Goal: Information Seeking & Learning: Learn about a topic

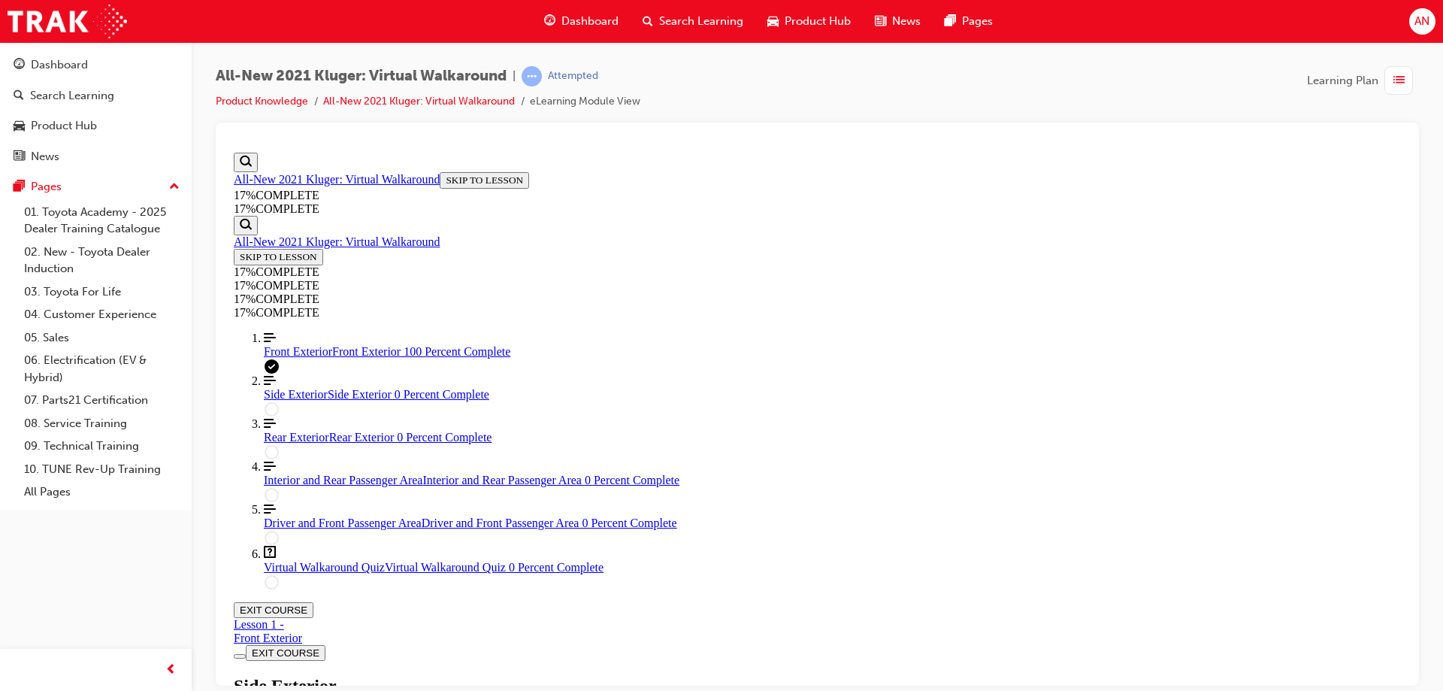
scroll to position [164, 0]
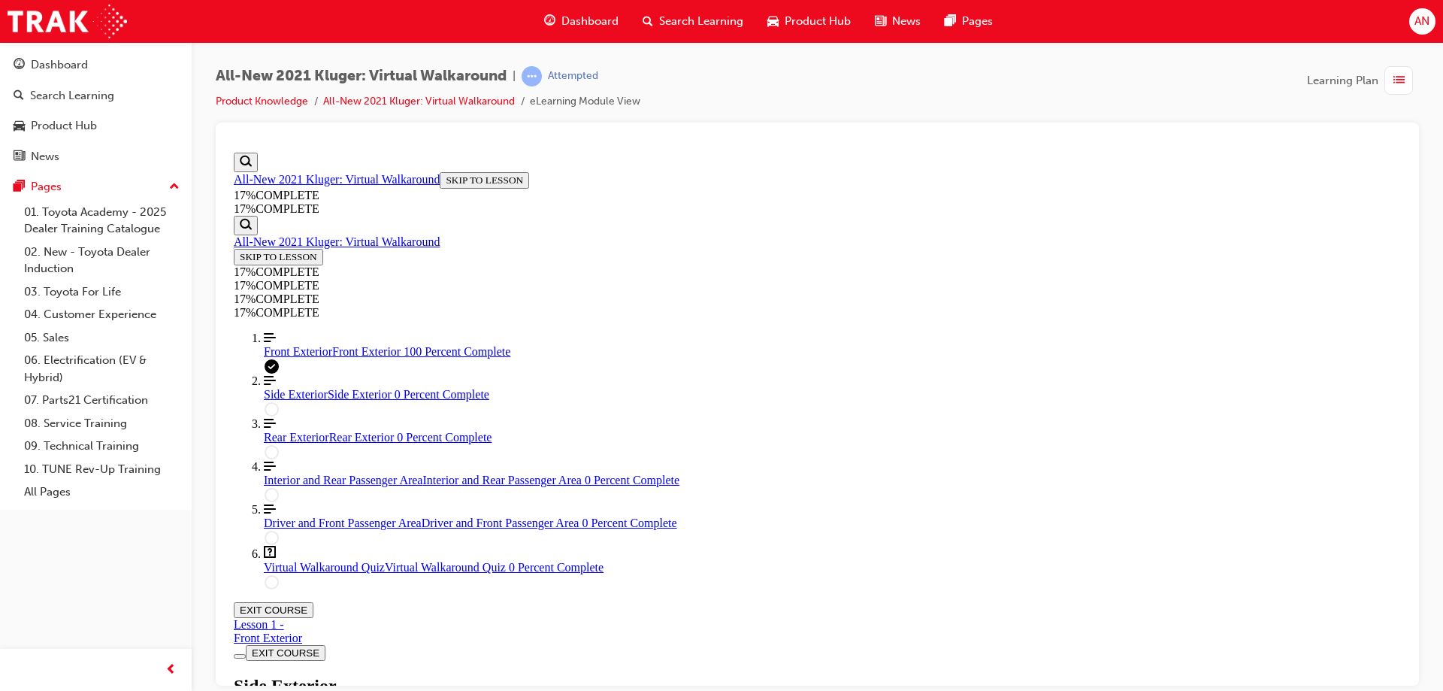
scroll to position [277, 0]
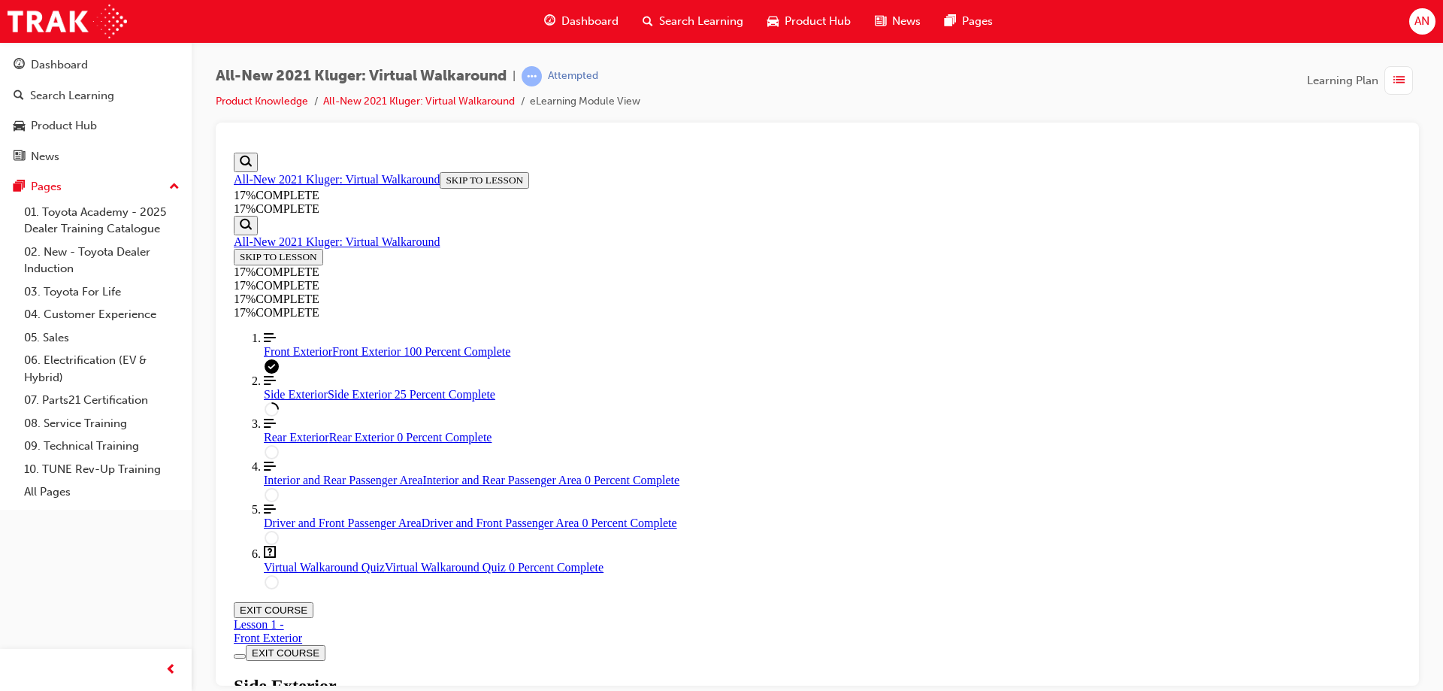
scroll to position [38, 0]
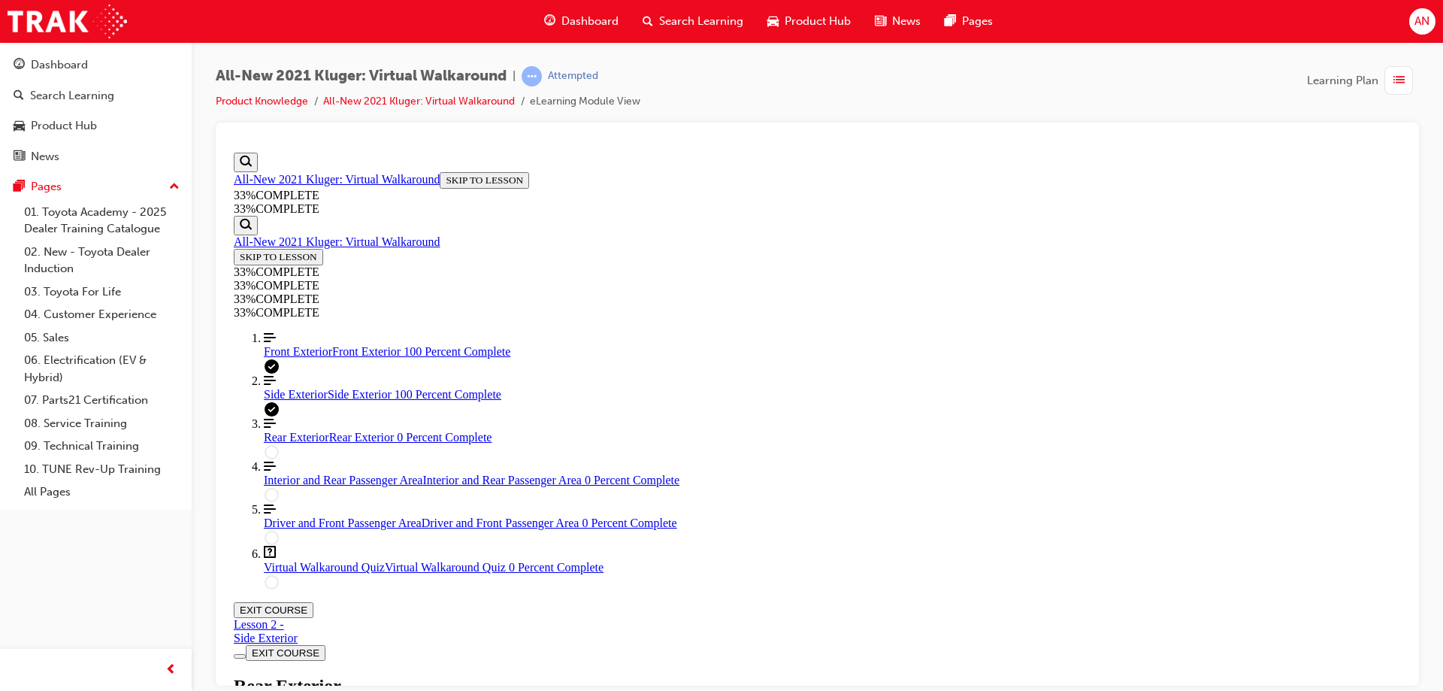
scroll to position [62, 0]
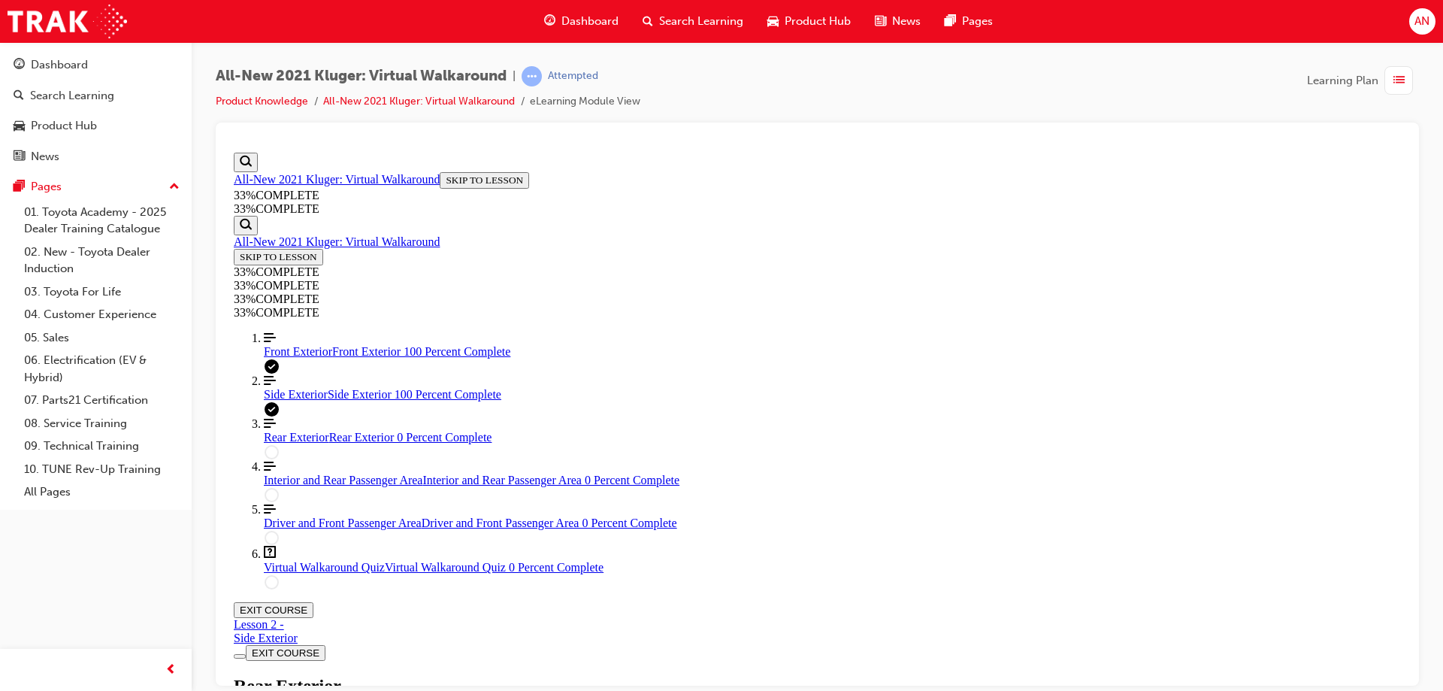
scroll to position [26, 0]
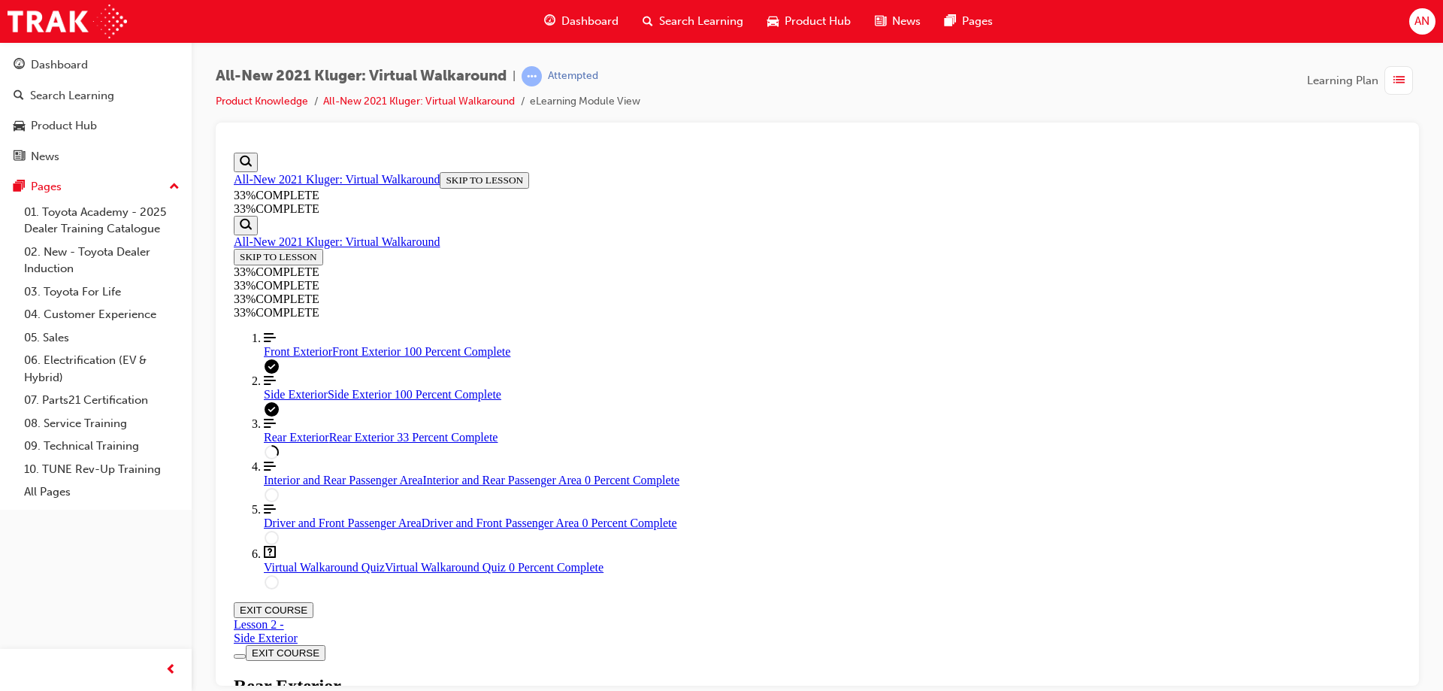
scroll to position [0, 0]
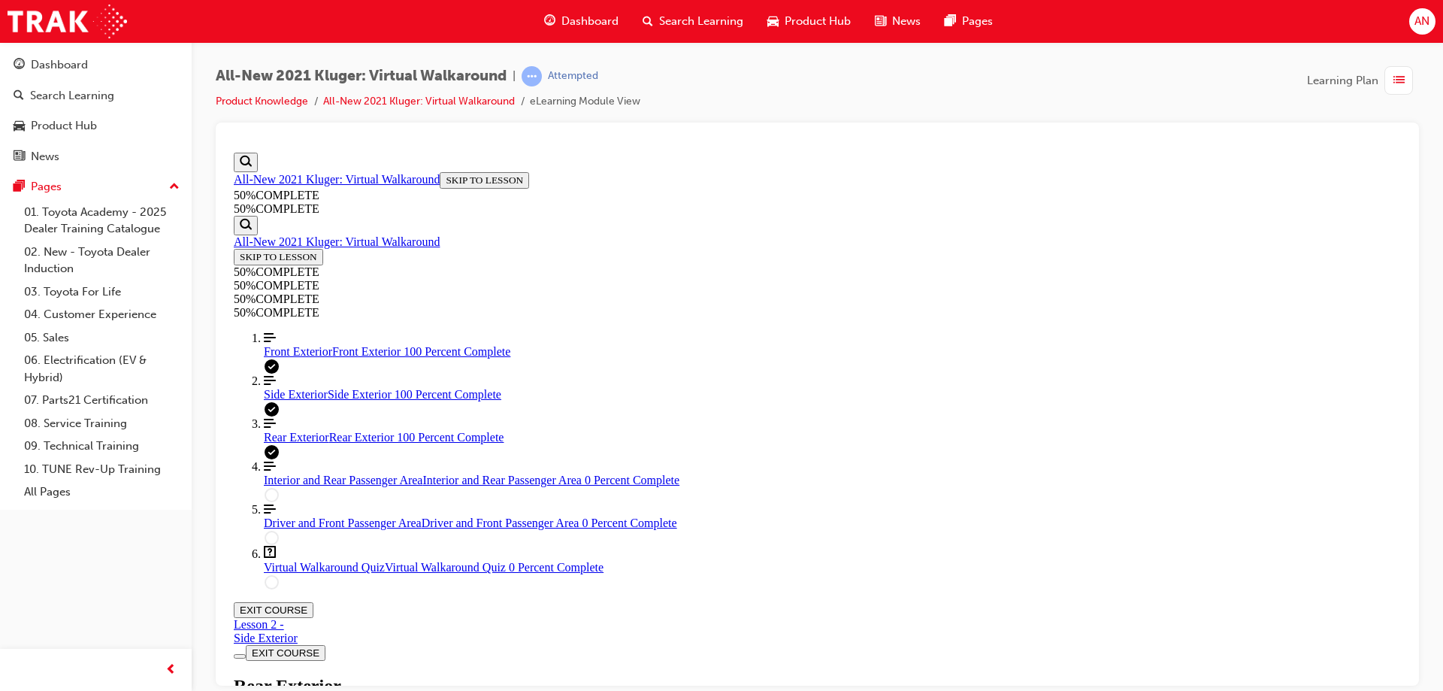
scroll to position [979, 0]
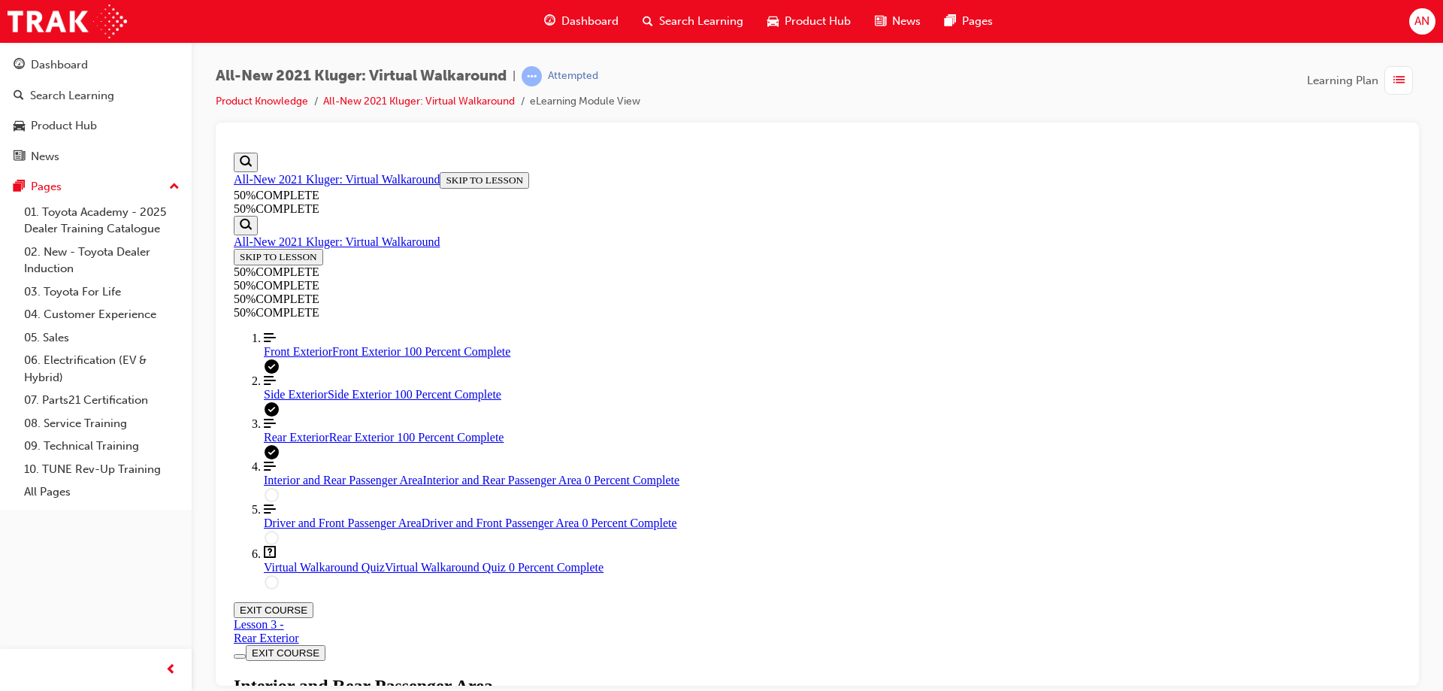
scroll to position [126, 0]
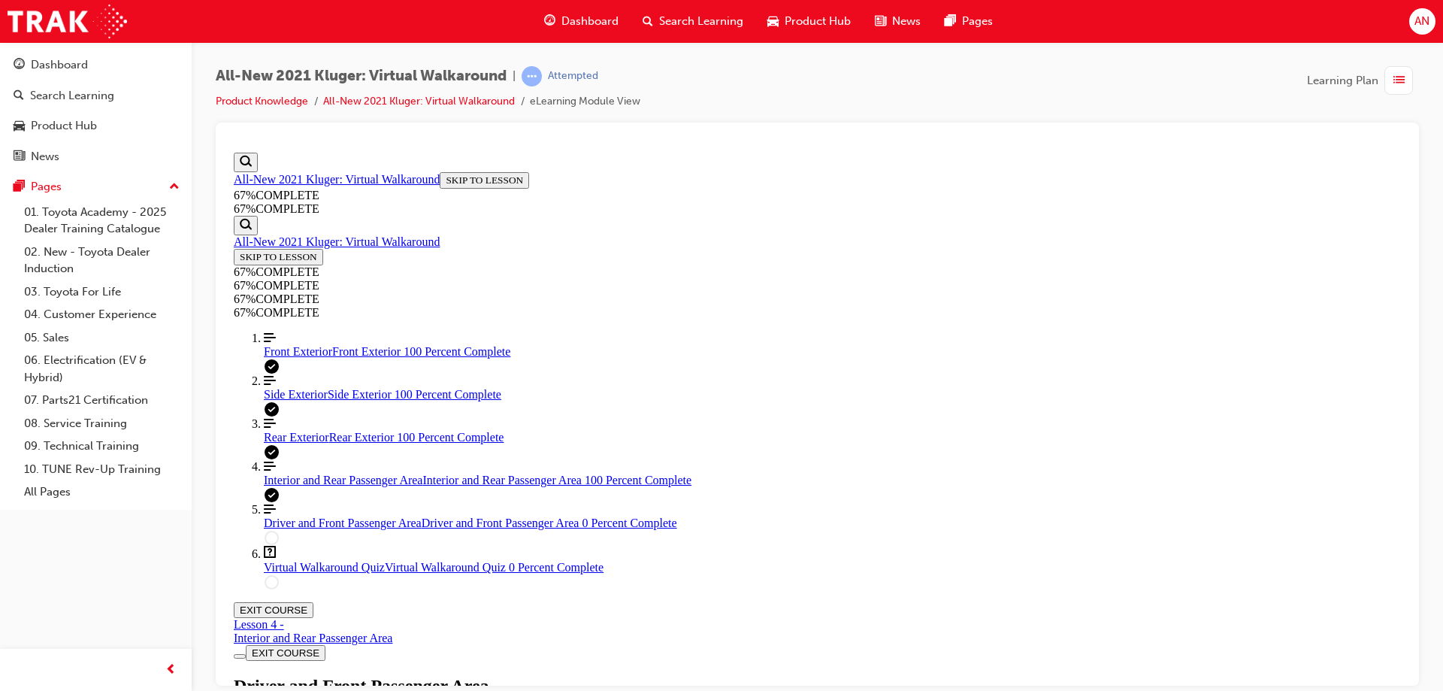
scroll to position [277, 0]
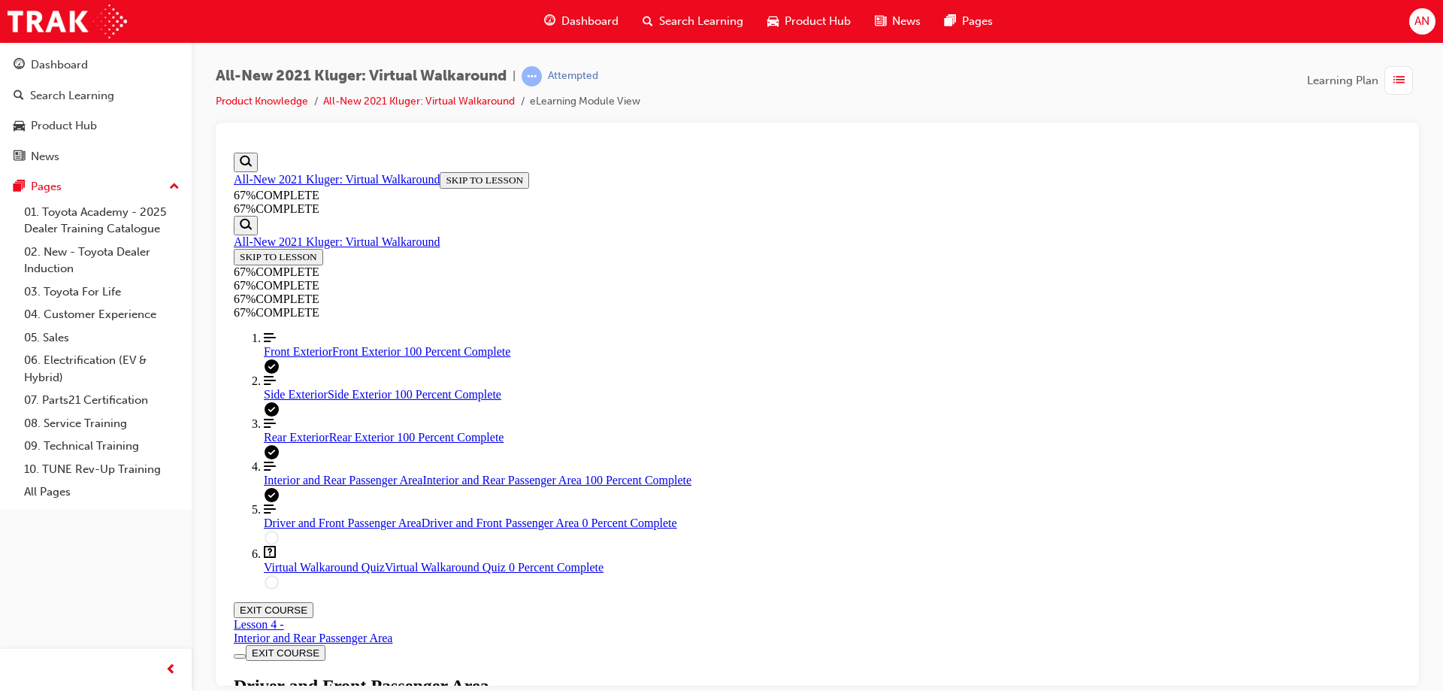
scroll to position [14, 0]
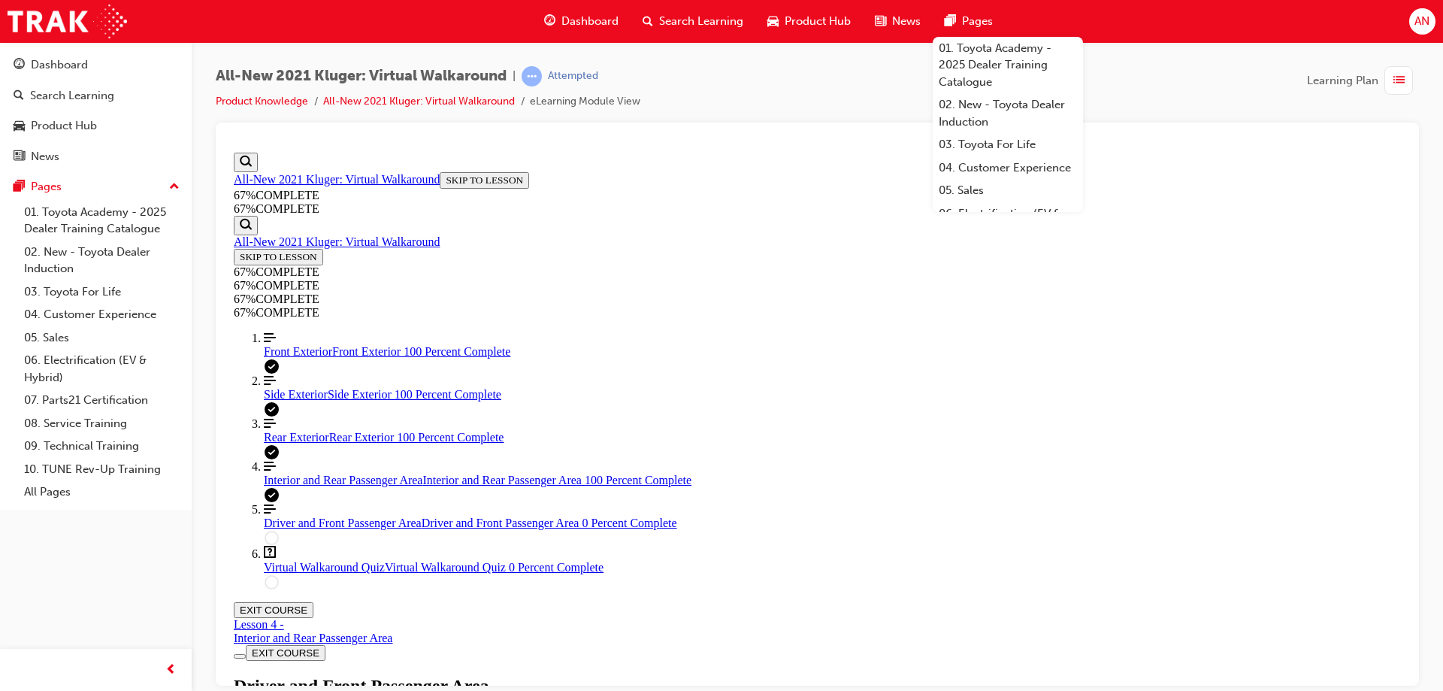
click at [1248, 50] on div "All-New 2021 Kluger: Virtual Walkaround | Attempted Product Knowledge All-New 2…" at bounding box center [817, 347] width 1251 height 611
click at [1232, 98] on div "All-New 2021 Kluger: Virtual Walkaround | Attempted Product Knowledge All-New 2…" at bounding box center [817, 94] width 1203 height 56
click at [1200, 675] on div "Driver and Front Passenger Area Lesson 5 of 6" at bounding box center [817, 699] width 1167 height 49
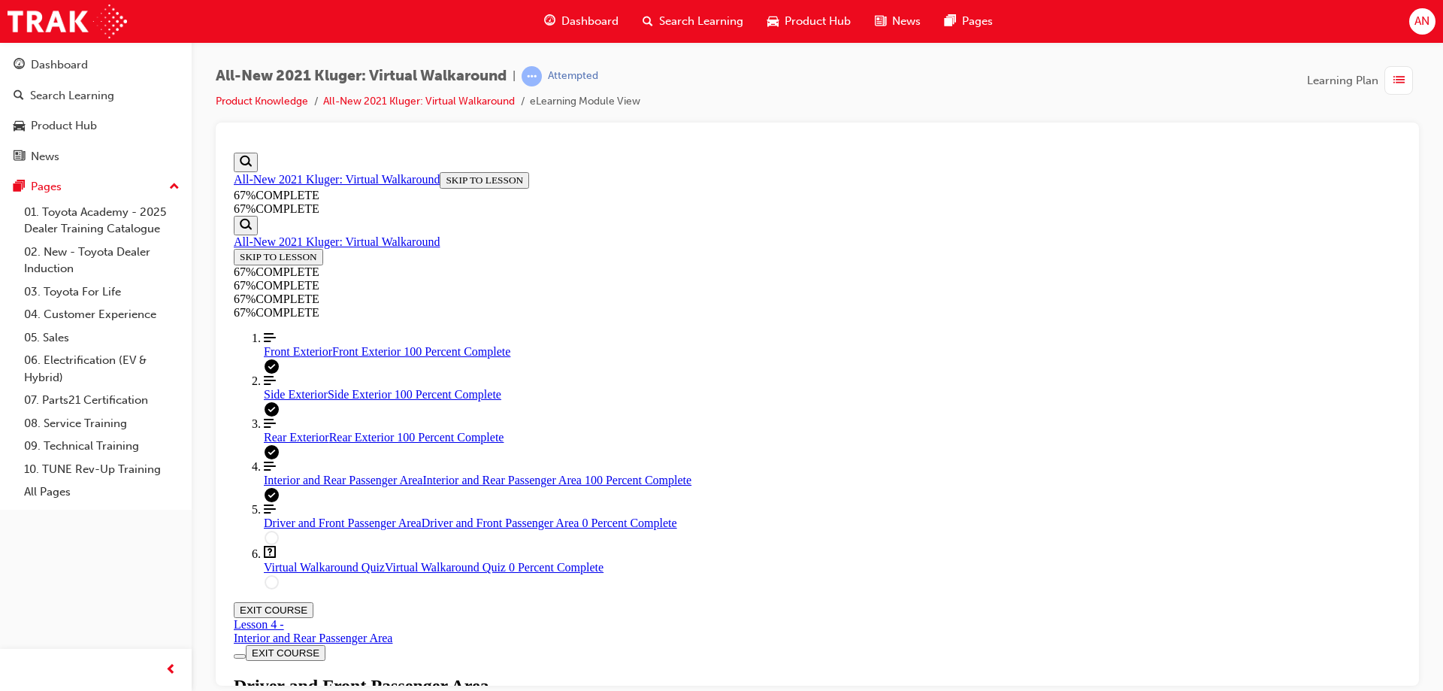
scroll to position [277, 0]
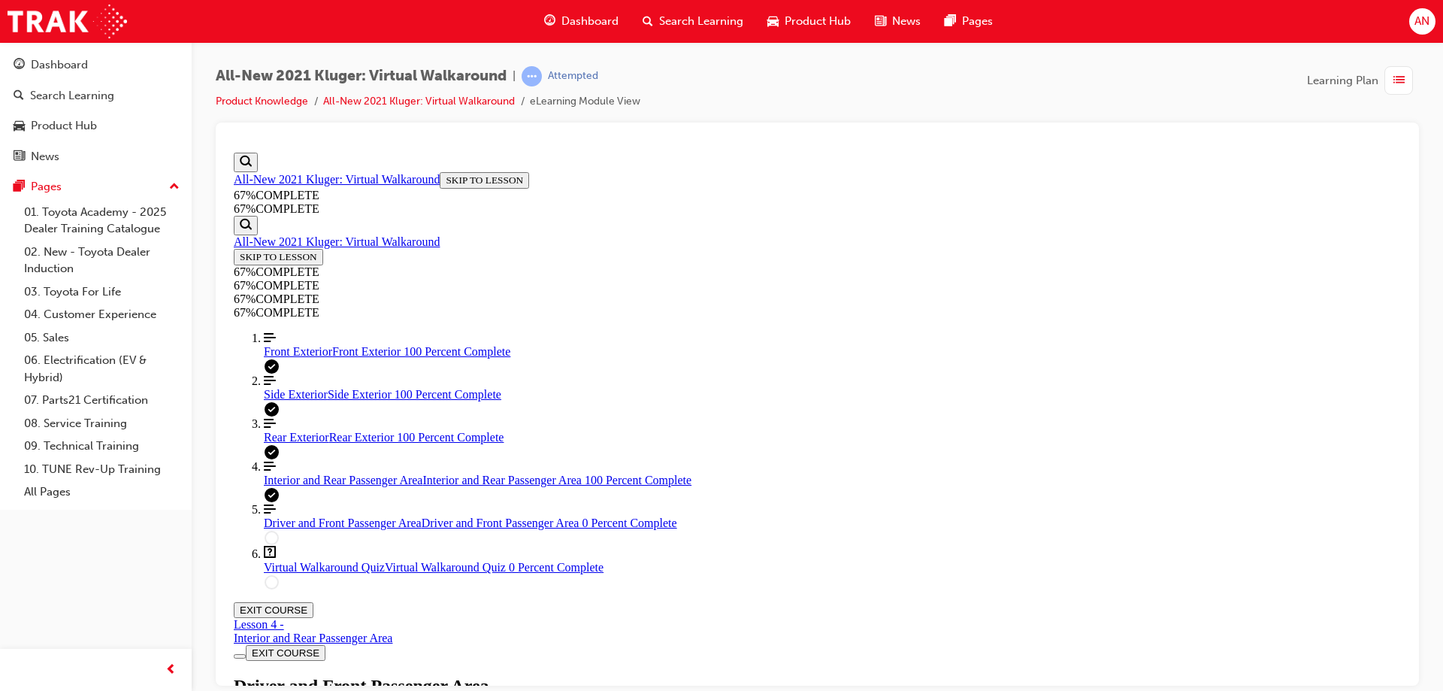
scroll to position [104, 0]
